Goal: Register for event/course

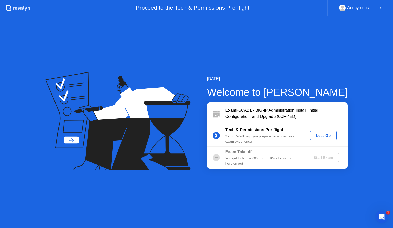
click at [320, 135] on div "Let's Go" at bounding box center [323, 135] width 23 height 4
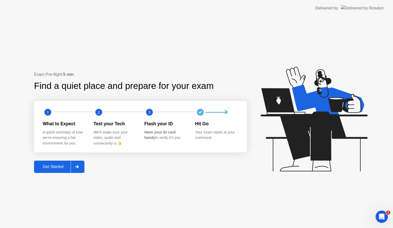
click at [52, 163] on button "Get Started" at bounding box center [59, 166] width 50 height 12
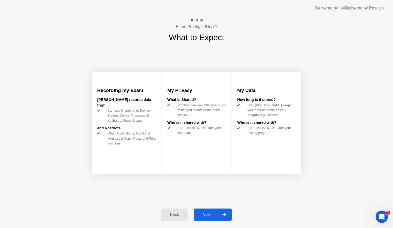
click at [214, 217] on div "Next" at bounding box center [206, 214] width 23 height 5
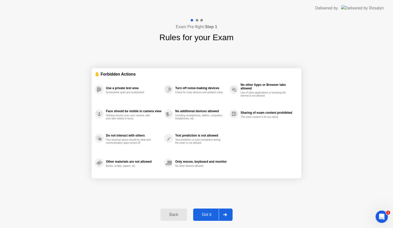
click at [215, 214] on div "Got it" at bounding box center [207, 214] width 24 height 5
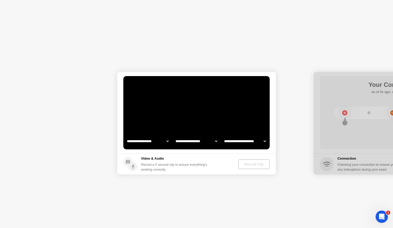
select select "**********"
select select "*******"
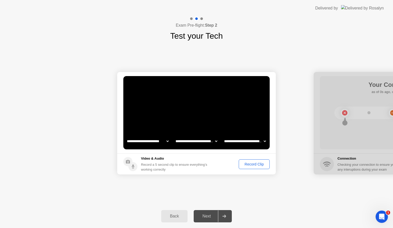
click at [250, 163] on body "**********" at bounding box center [196, 114] width 393 height 228
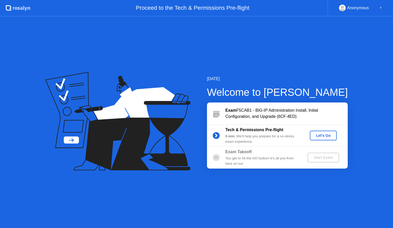
click at [324, 133] on div "Let's Go" at bounding box center [323, 135] width 23 height 4
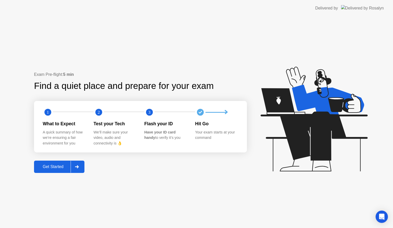
click at [46, 164] on div "Get Started" at bounding box center [53, 166] width 35 height 5
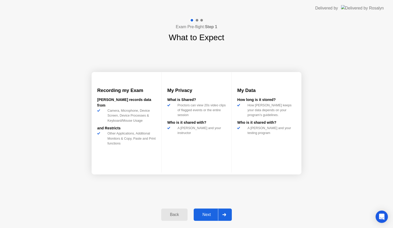
click at [213, 212] on button "Next" at bounding box center [213, 214] width 38 height 12
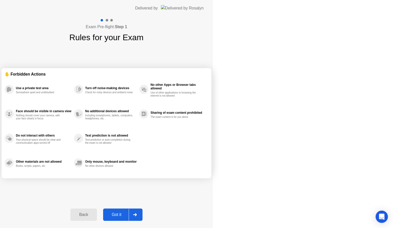
click at [129, 215] on div "Got it" at bounding box center [117, 214] width 24 height 5
select select "Available cameras"
select select "Available speakers"
select select "Available microphones"
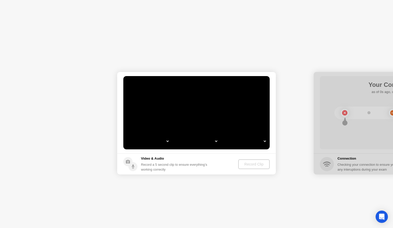
select select "**********"
select select "*******"
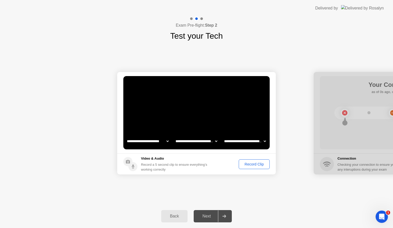
click at [253, 164] on div "Record Clip" at bounding box center [254, 164] width 27 height 4
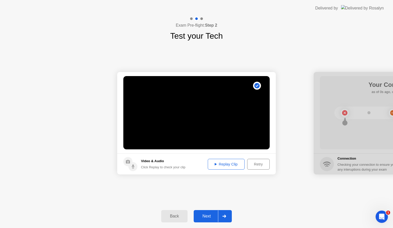
click at [206, 215] on div "Next" at bounding box center [206, 216] width 23 height 5
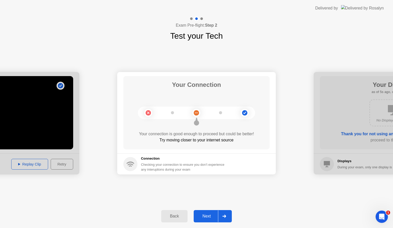
click at [209, 217] on div "Next" at bounding box center [206, 216] width 23 height 5
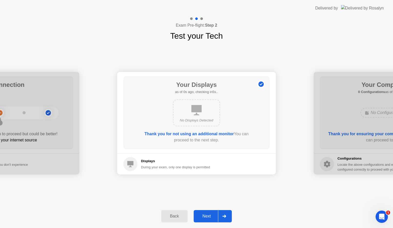
click at [209, 217] on div "Next" at bounding box center [206, 216] width 23 height 5
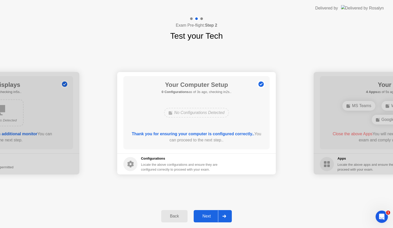
click at [209, 217] on div "Next" at bounding box center [206, 216] width 23 height 5
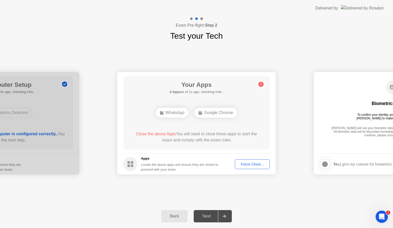
click at [246, 162] on div "Force Close..." at bounding box center [252, 164] width 31 height 4
click at [251, 164] on div "Force Close..." at bounding box center [252, 164] width 31 height 4
click at [250, 165] on div "Force Close..." at bounding box center [252, 164] width 31 height 4
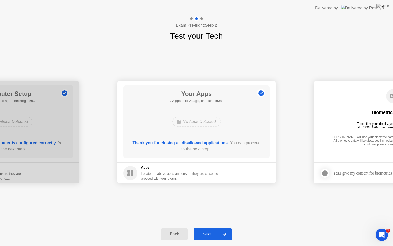
click at [201, 228] on div "Next" at bounding box center [206, 234] width 23 height 5
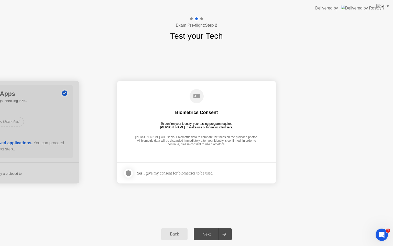
click at [207, 228] on div "Next" at bounding box center [206, 234] width 23 height 5
click at [131, 171] on div at bounding box center [128, 173] width 6 height 6
click at [209, 228] on div "Next" at bounding box center [206, 234] width 23 height 5
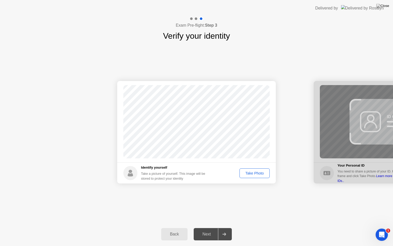
click at [252, 174] on div "Take Photo" at bounding box center [254, 173] width 27 height 4
click at [212, 228] on div "Next" at bounding box center [206, 234] width 23 height 5
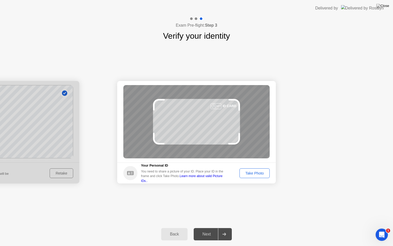
click at [258, 171] on div "Take Photo" at bounding box center [254, 173] width 27 height 4
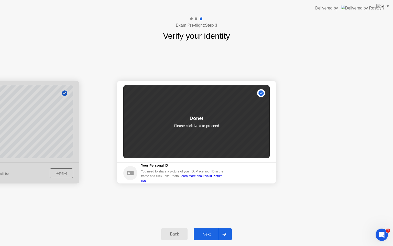
click at [202, 228] on div "Next" at bounding box center [206, 234] width 23 height 5
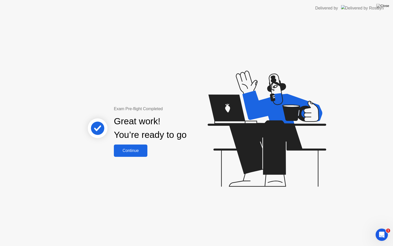
click at [142, 151] on div "Continue" at bounding box center [130, 150] width 30 height 5
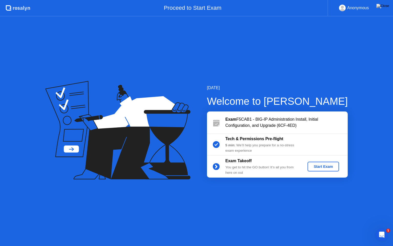
click at [326, 164] on div "Start Exam" at bounding box center [323, 166] width 27 height 4
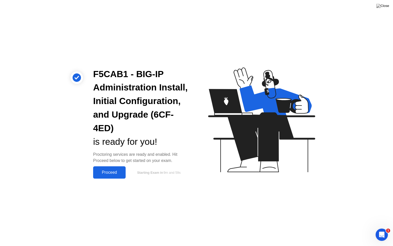
click at [111, 171] on div "Proceed" at bounding box center [109, 172] width 29 height 5
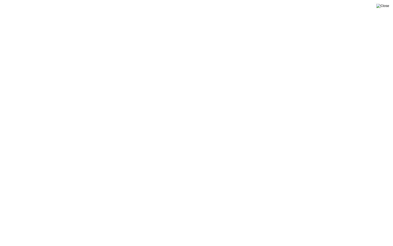
click at [384, 5] on img at bounding box center [383, 6] width 13 height 4
